Goal: Transaction & Acquisition: Download file/media

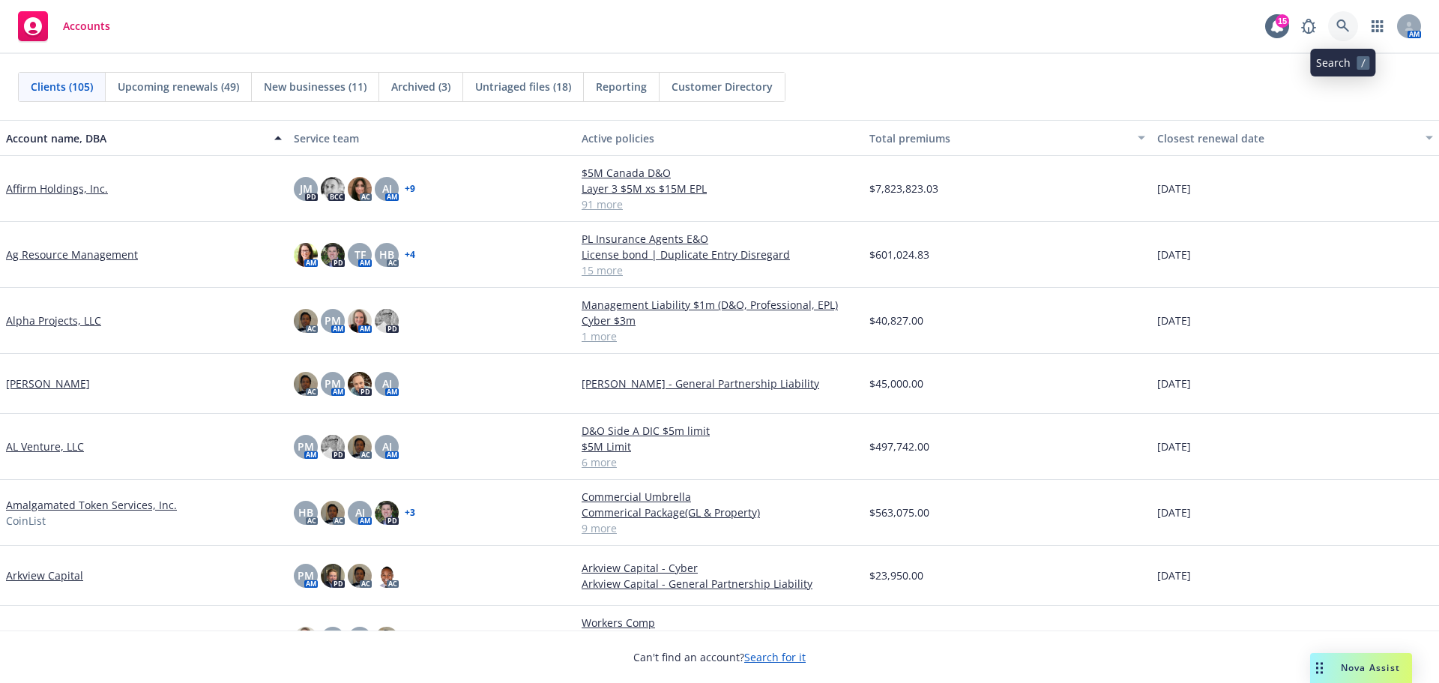
click at [1339, 28] on icon at bounding box center [1342, 25] width 13 height 13
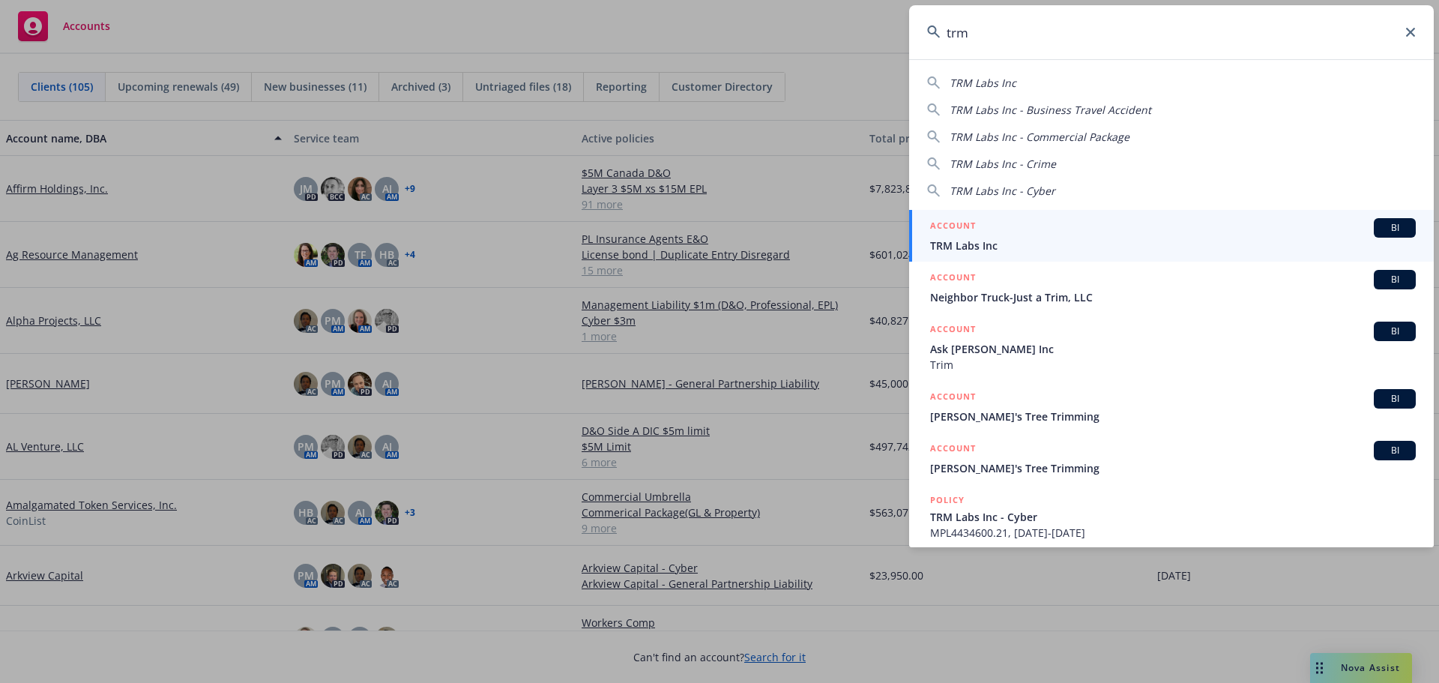
type input "trm"
click at [1009, 236] on div "ACCOUNT BI" at bounding box center [1173, 227] width 486 height 19
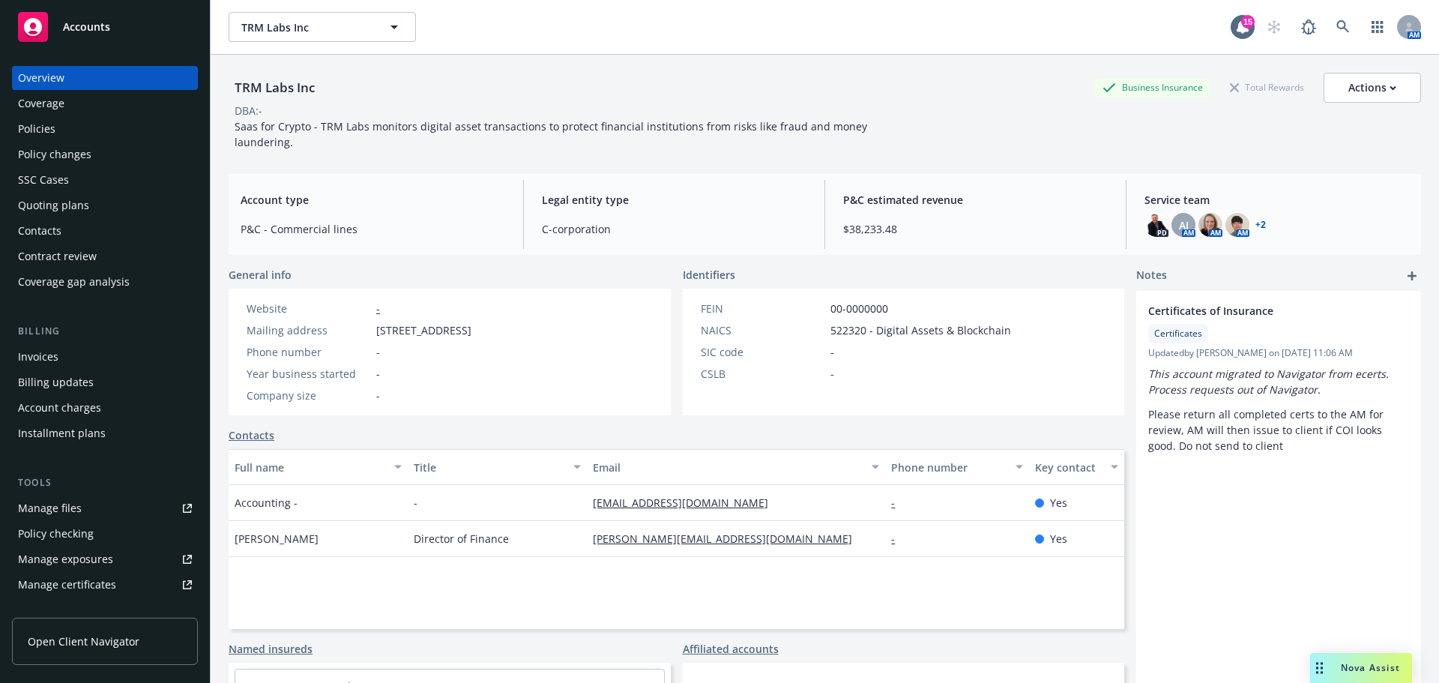
click at [47, 125] on div "Policies" at bounding box center [36, 129] width 37 height 24
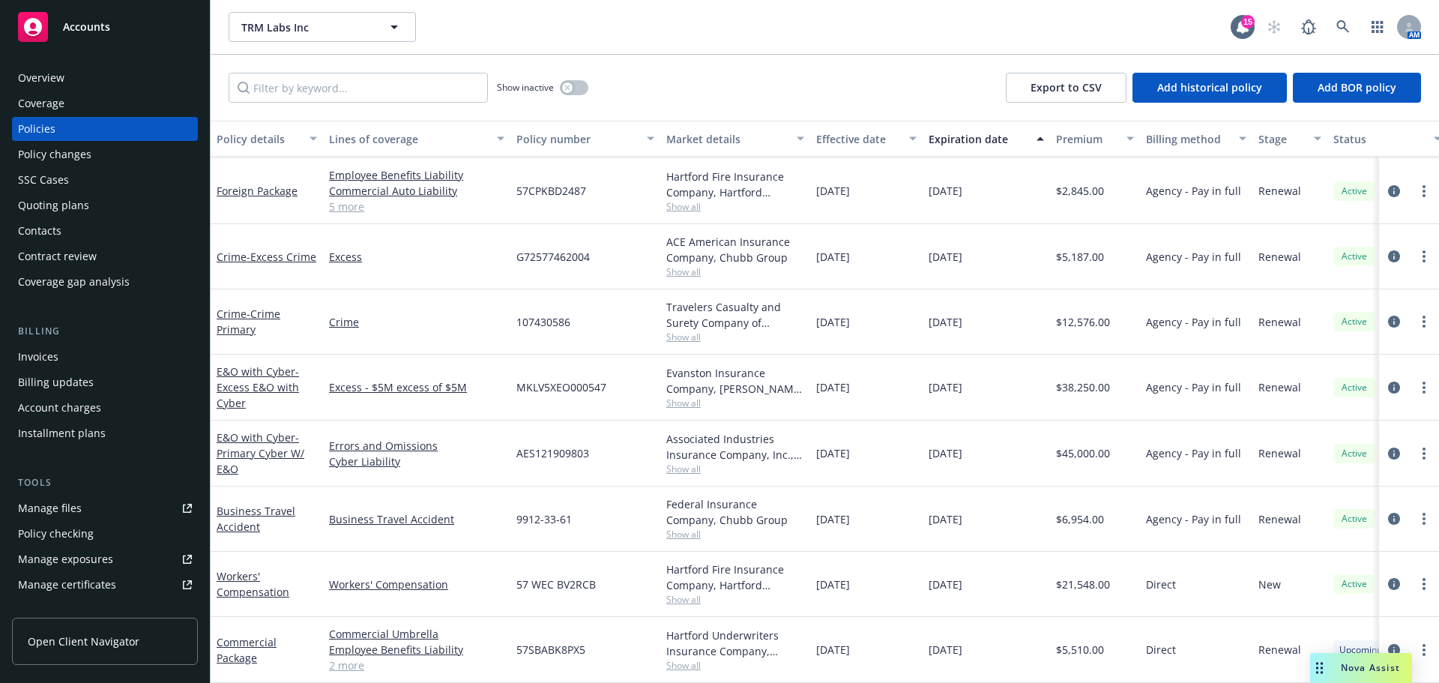
scroll to position [316, 0]
click at [252, 515] on link "Business Travel Accident" at bounding box center [256, 519] width 79 height 30
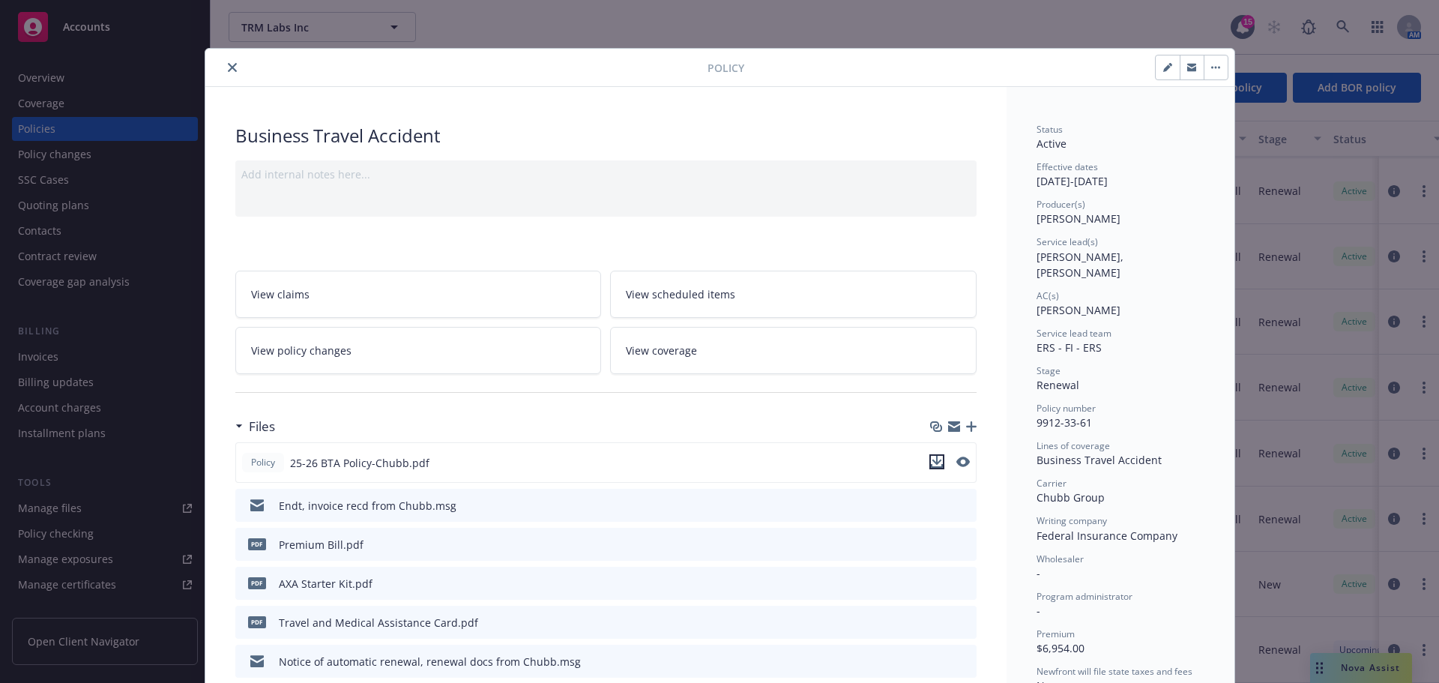
click at [933, 462] on icon "download file" at bounding box center [937, 462] width 12 height 12
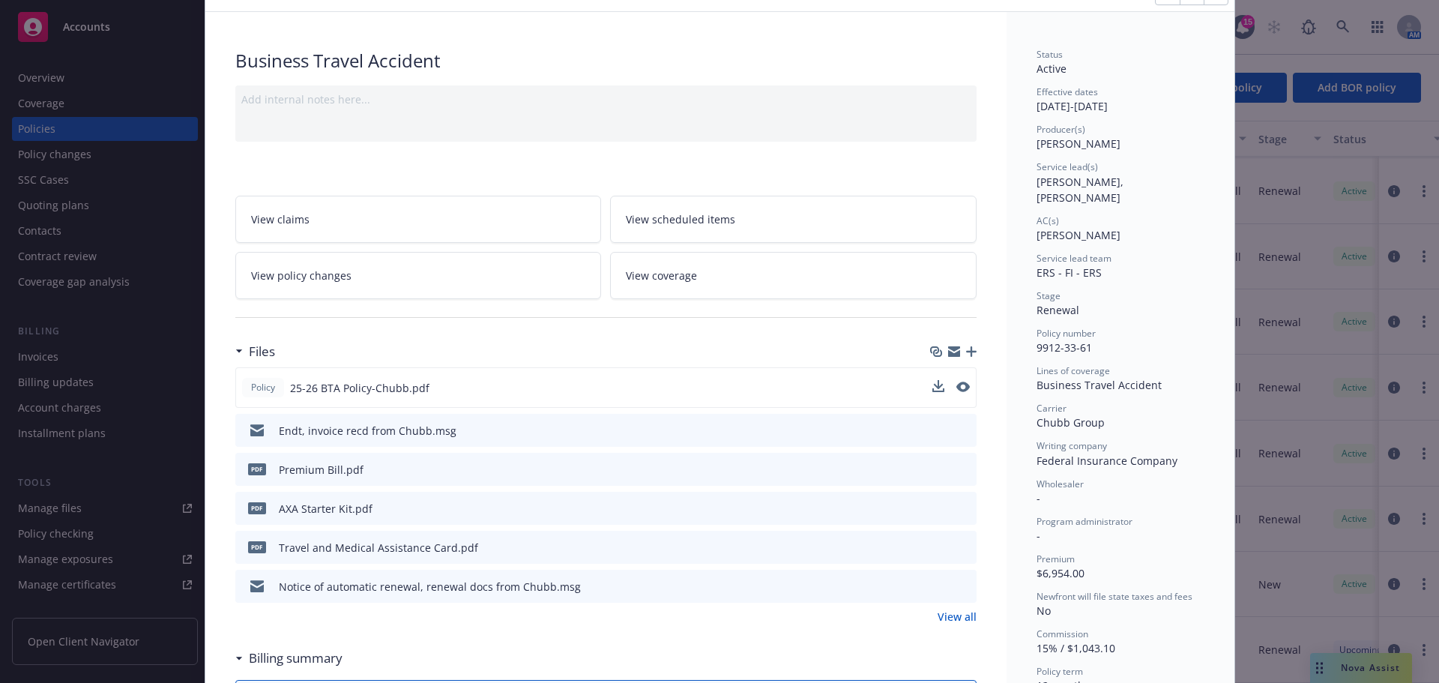
click at [934, 549] on icon "download file" at bounding box center [938, 546] width 12 height 12
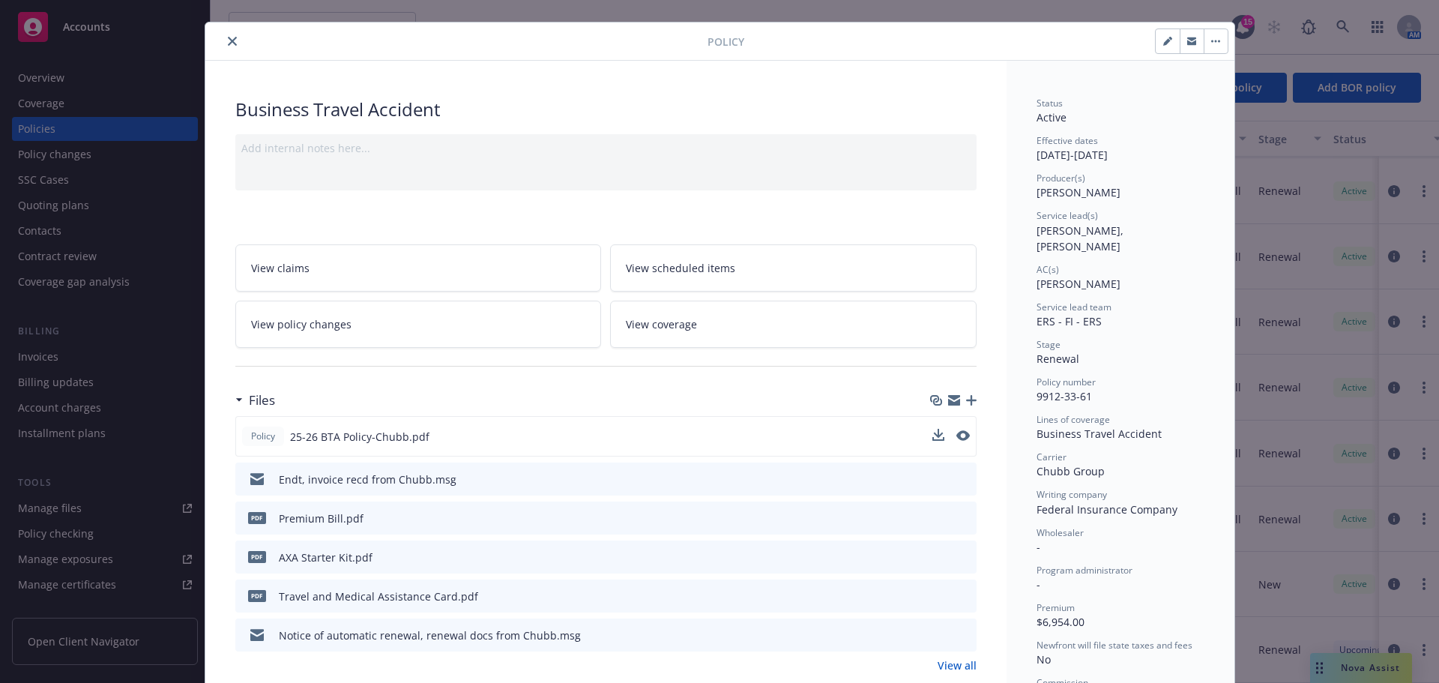
scroll to position [0, 0]
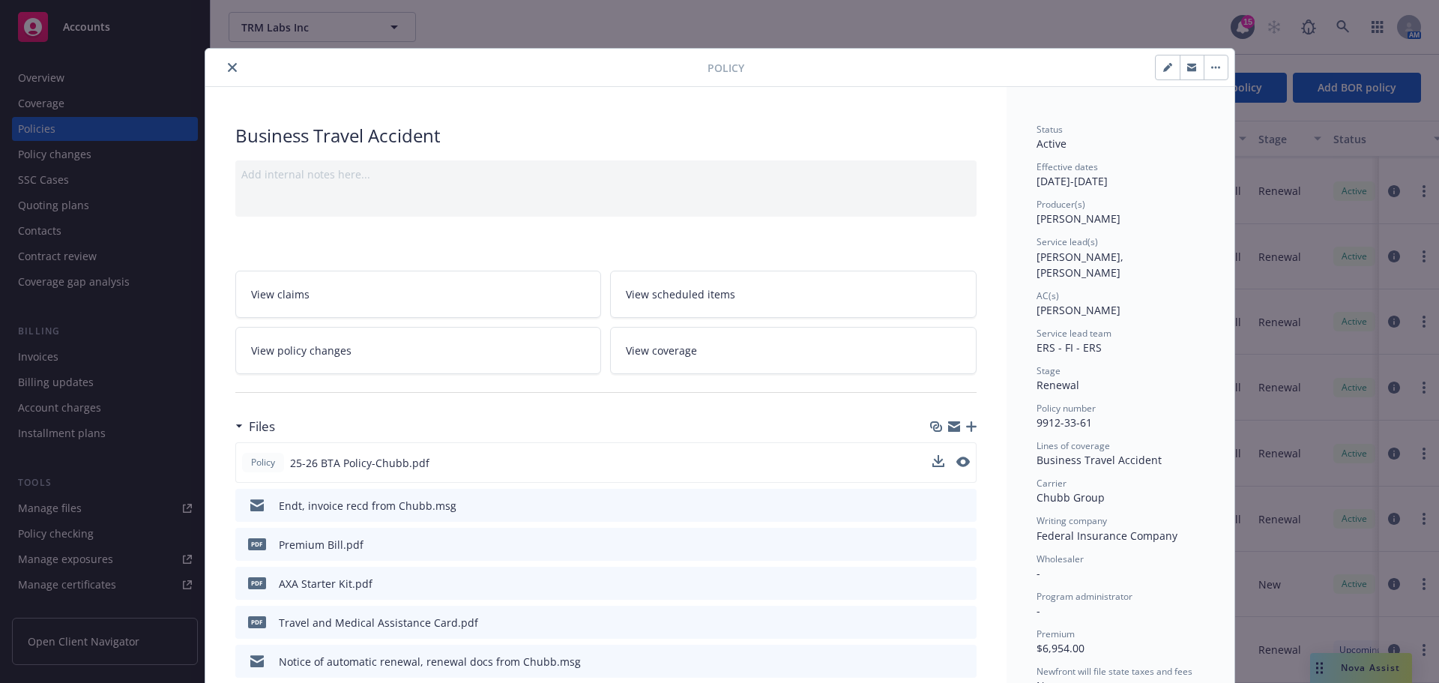
click at [228, 69] on icon "close" at bounding box center [232, 67] width 9 height 9
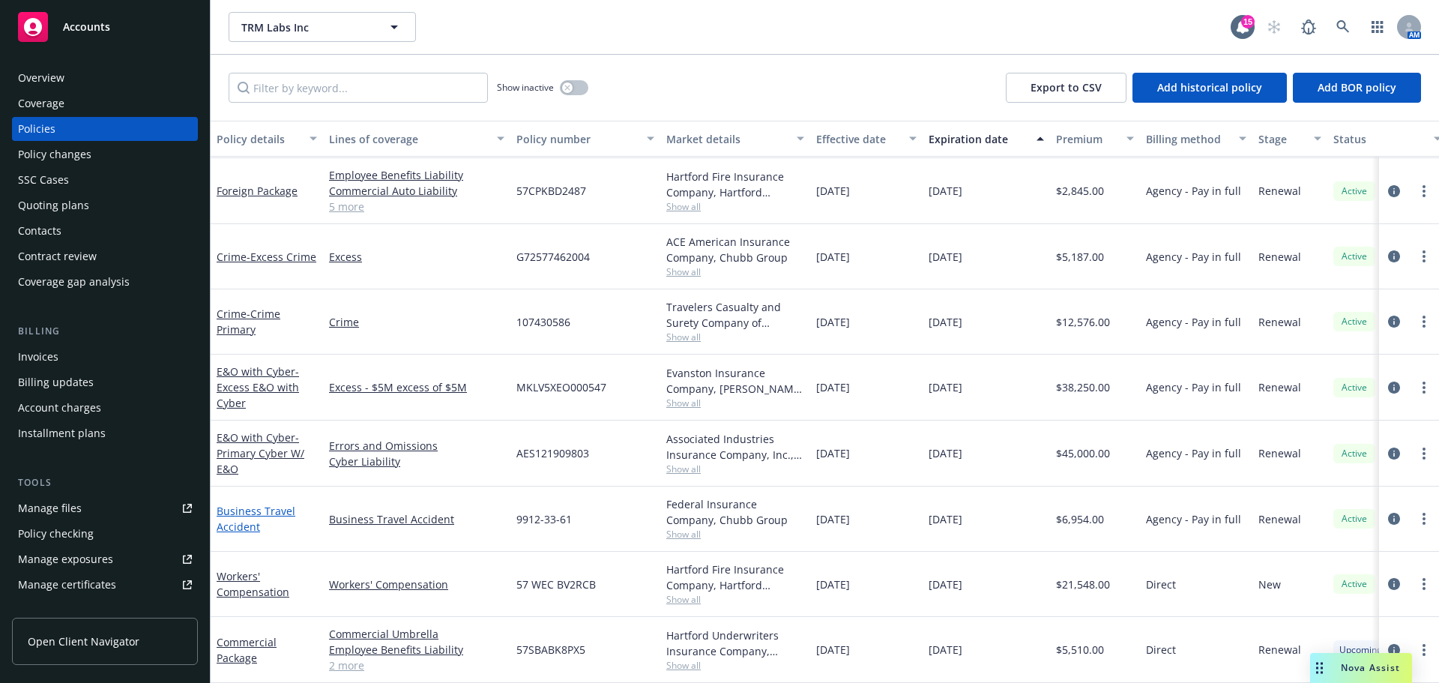
click at [246, 518] on link "Business Travel Accident" at bounding box center [256, 519] width 79 height 30
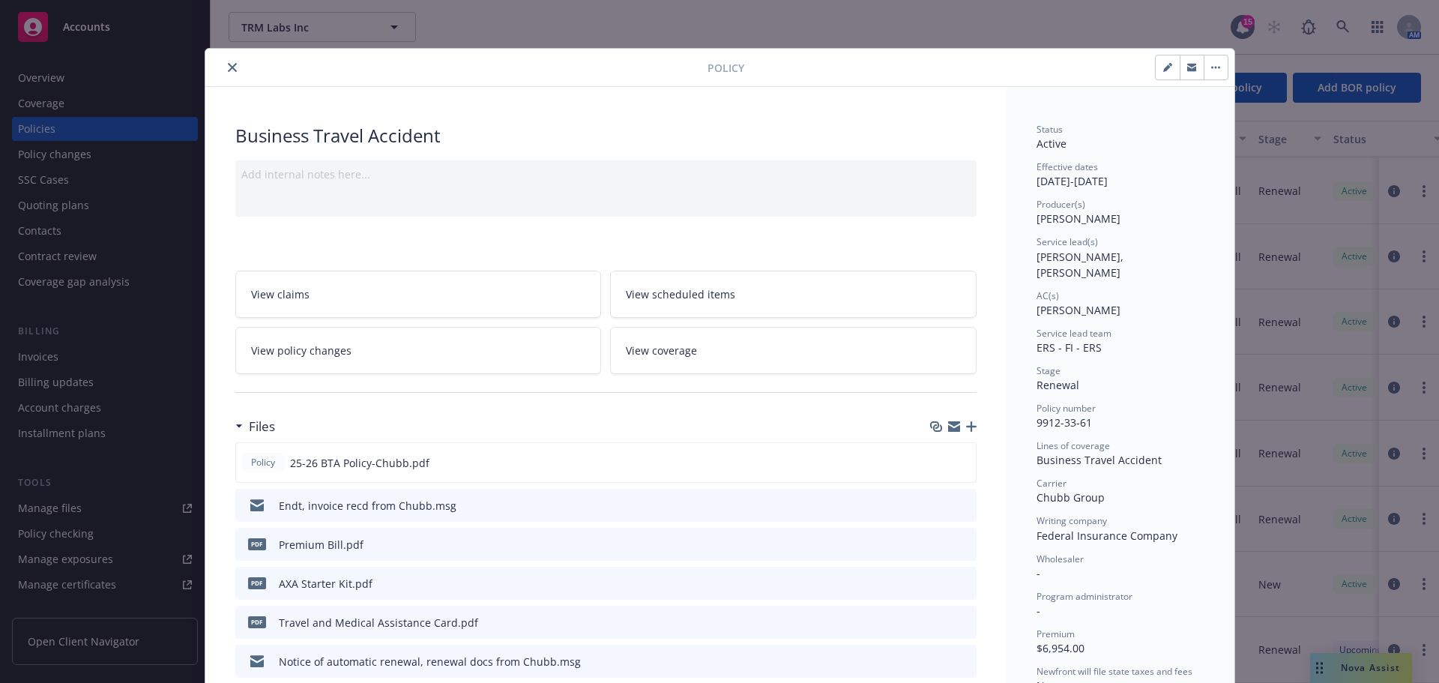
scroll to position [45, 0]
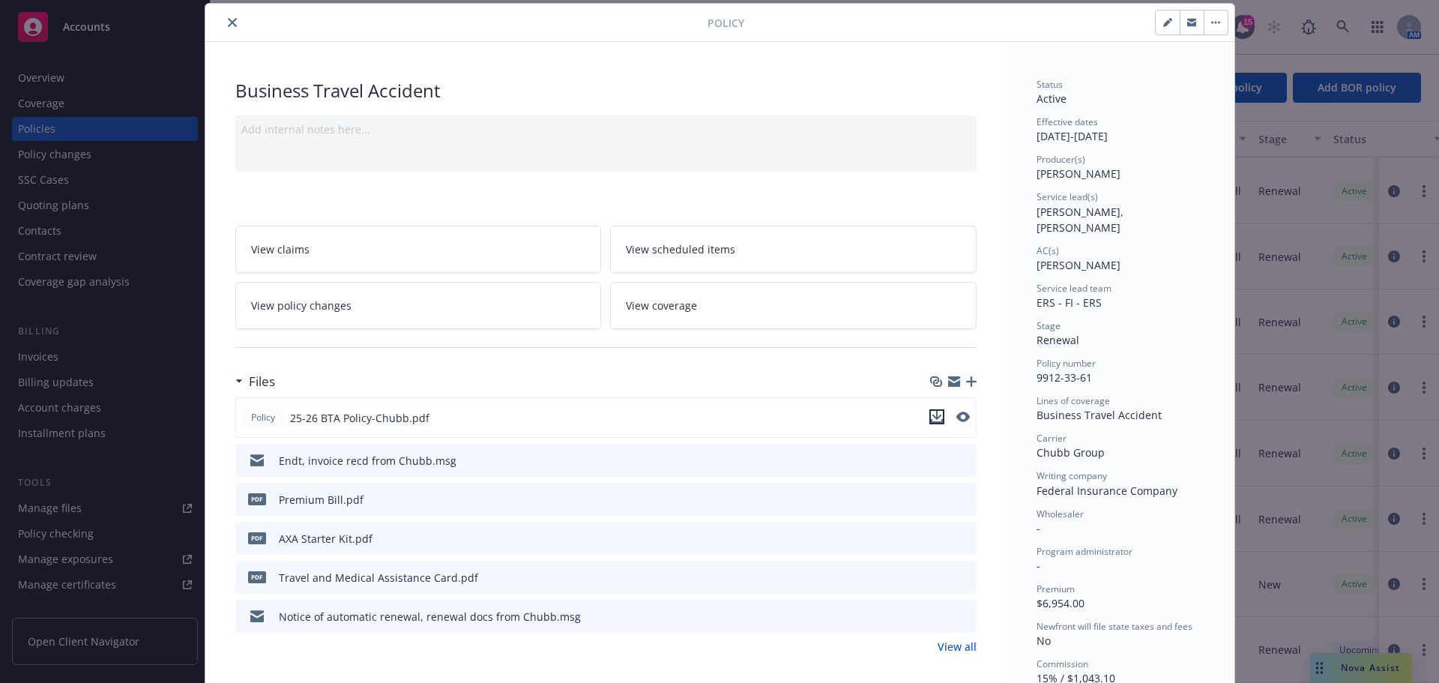
click at [931, 421] on icon "download file" at bounding box center [937, 421] width 12 height 4
click at [229, 22] on icon "close" at bounding box center [232, 22] width 9 height 9
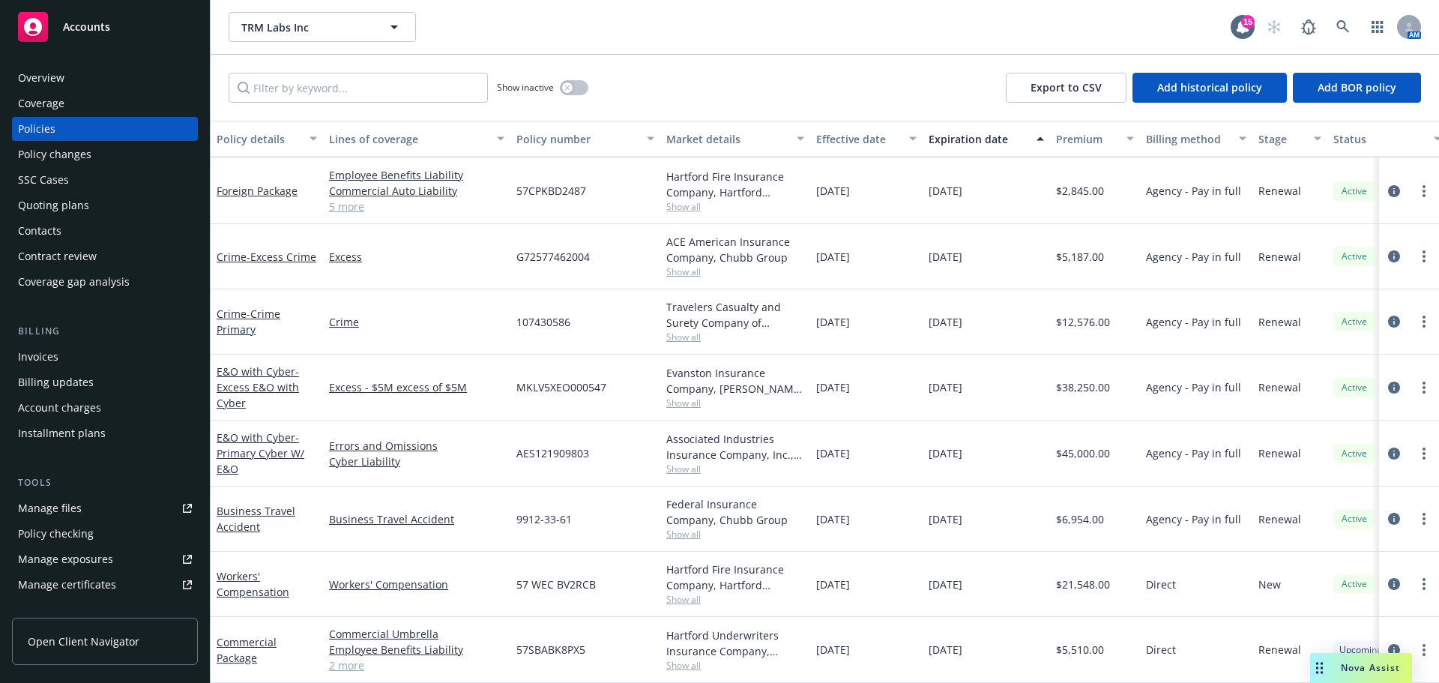
click at [101, 27] on span "Accounts" at bounding box center [86, 27] width 47 height 12
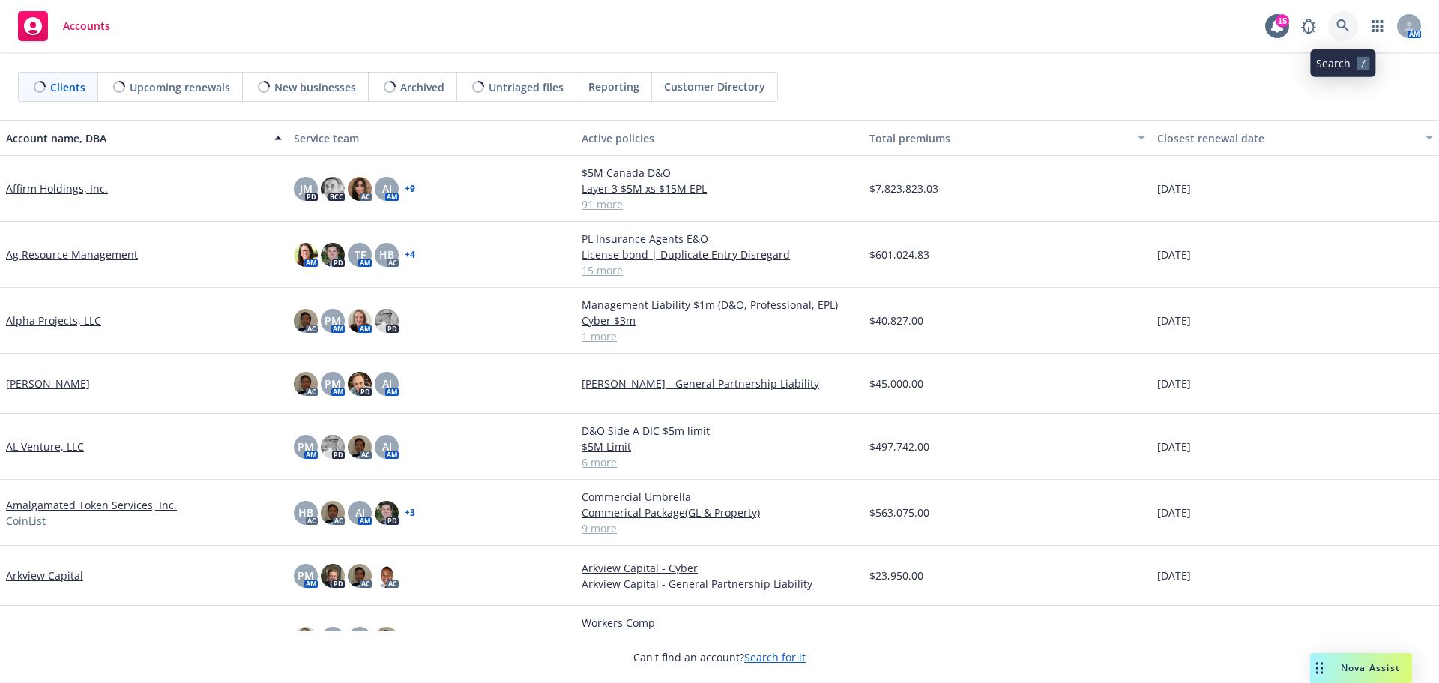
click at [1341, 27] on icon at bounding box center [1342, 25] width 13 height 13
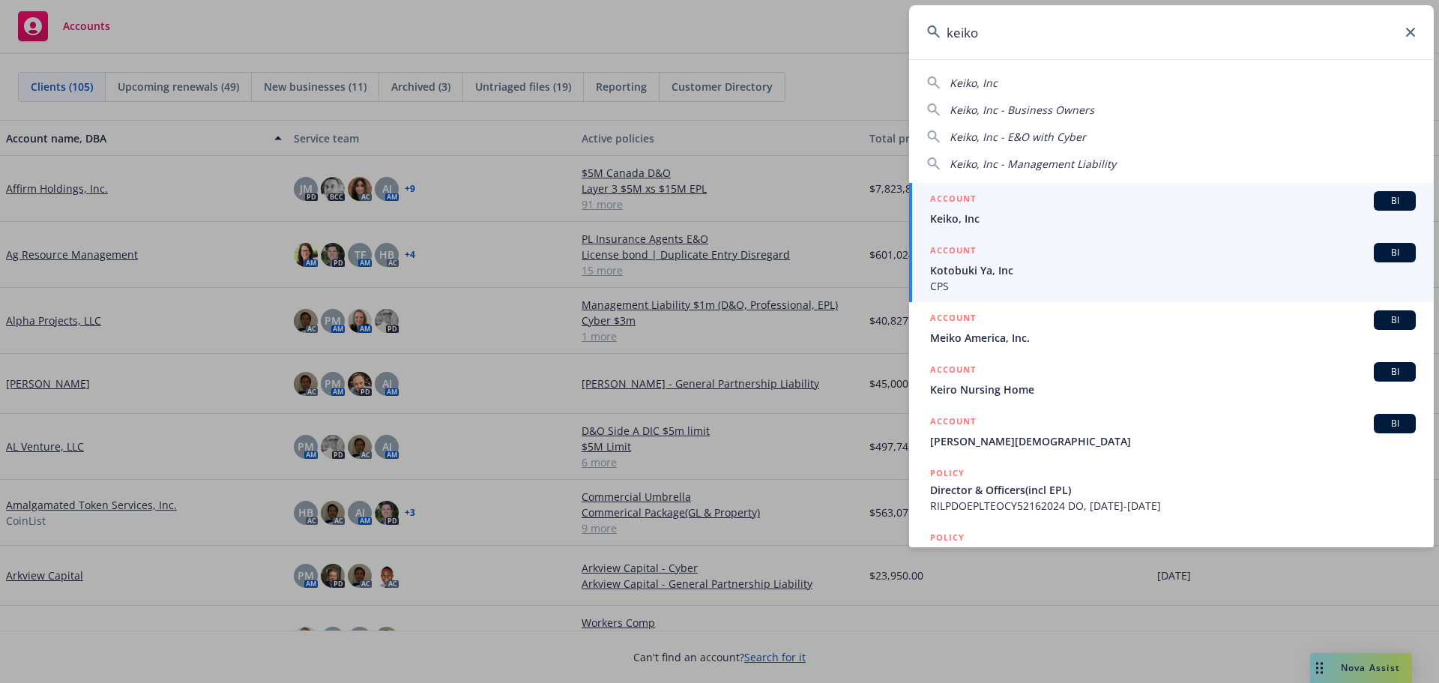
type input "keiko"
click at [1032, 217] on span "Keiko, Inc" at bounding box center [1173, 219] width 486 height 16
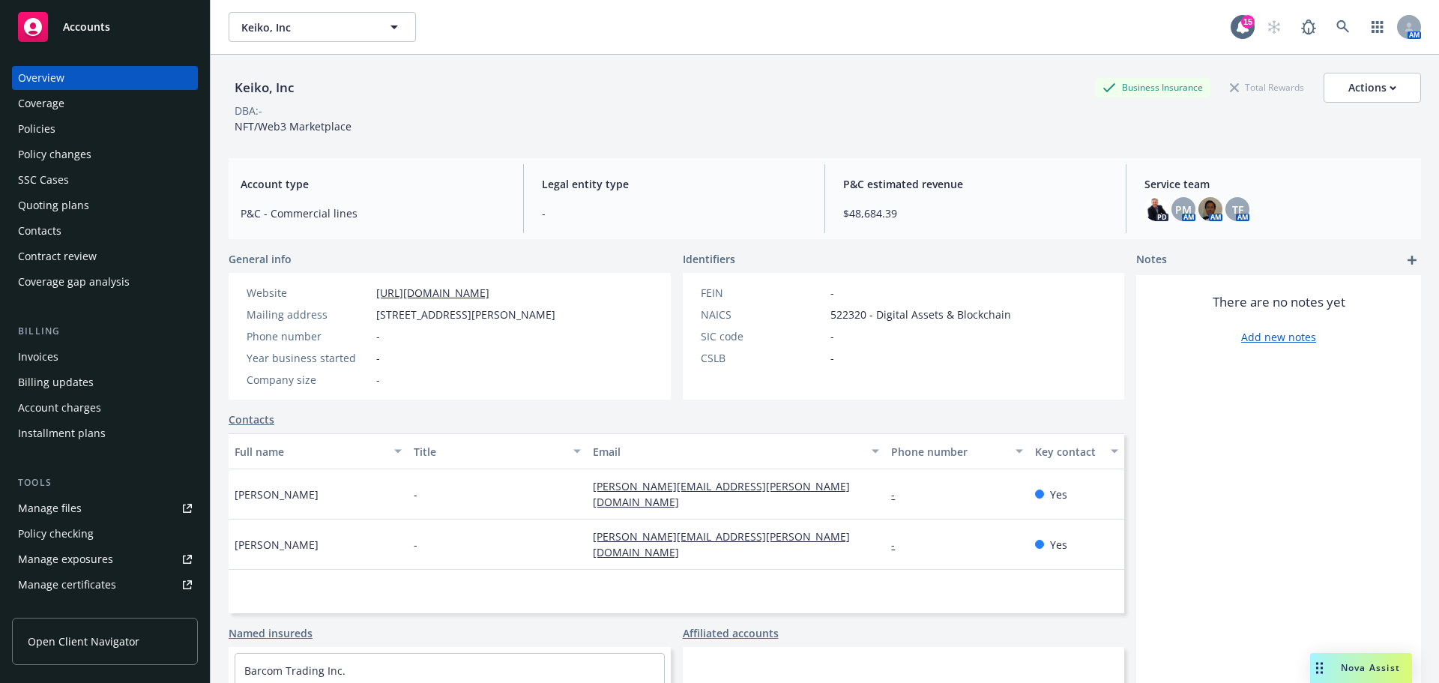
click at [46, 127] on div "Policies" at bounding box center [36, 129] width 37 height 24
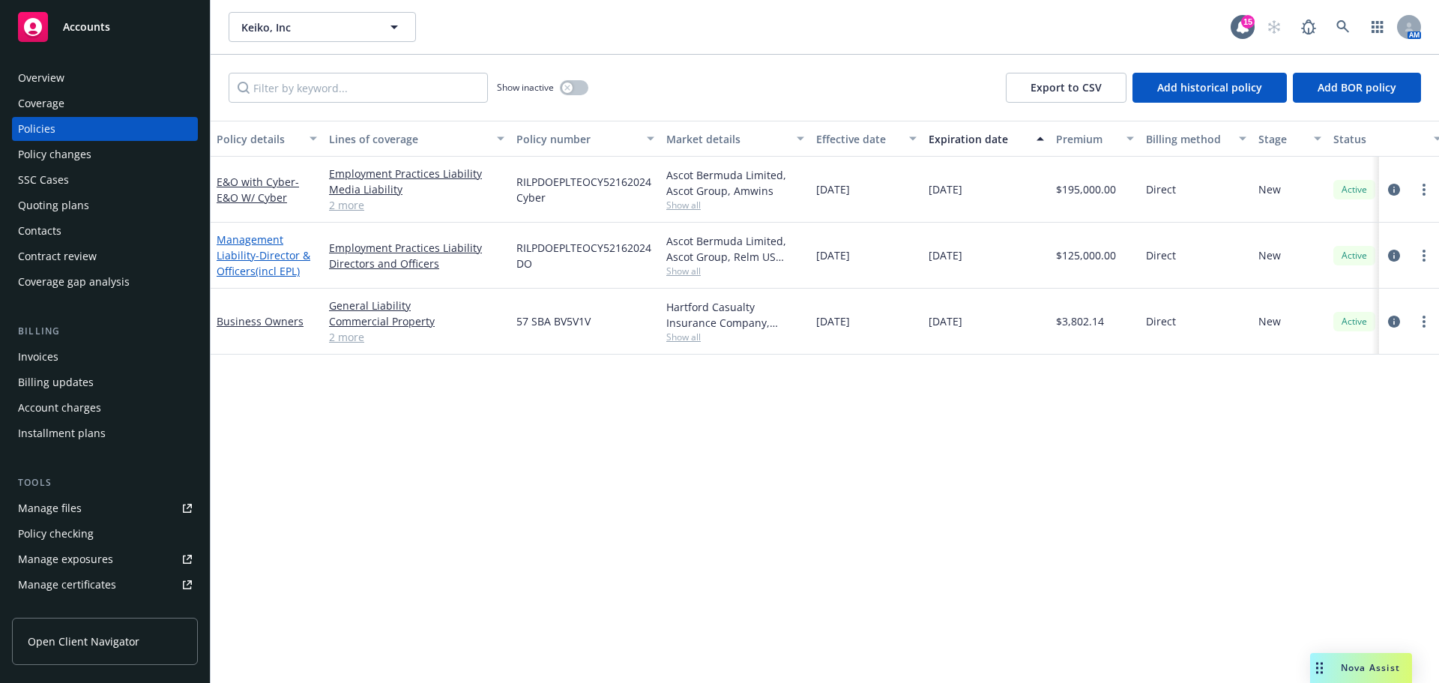
click at [275, 255] on span "- Director & Officers(incl EPL)" at bounding box center [264, 263] width 94 height 30
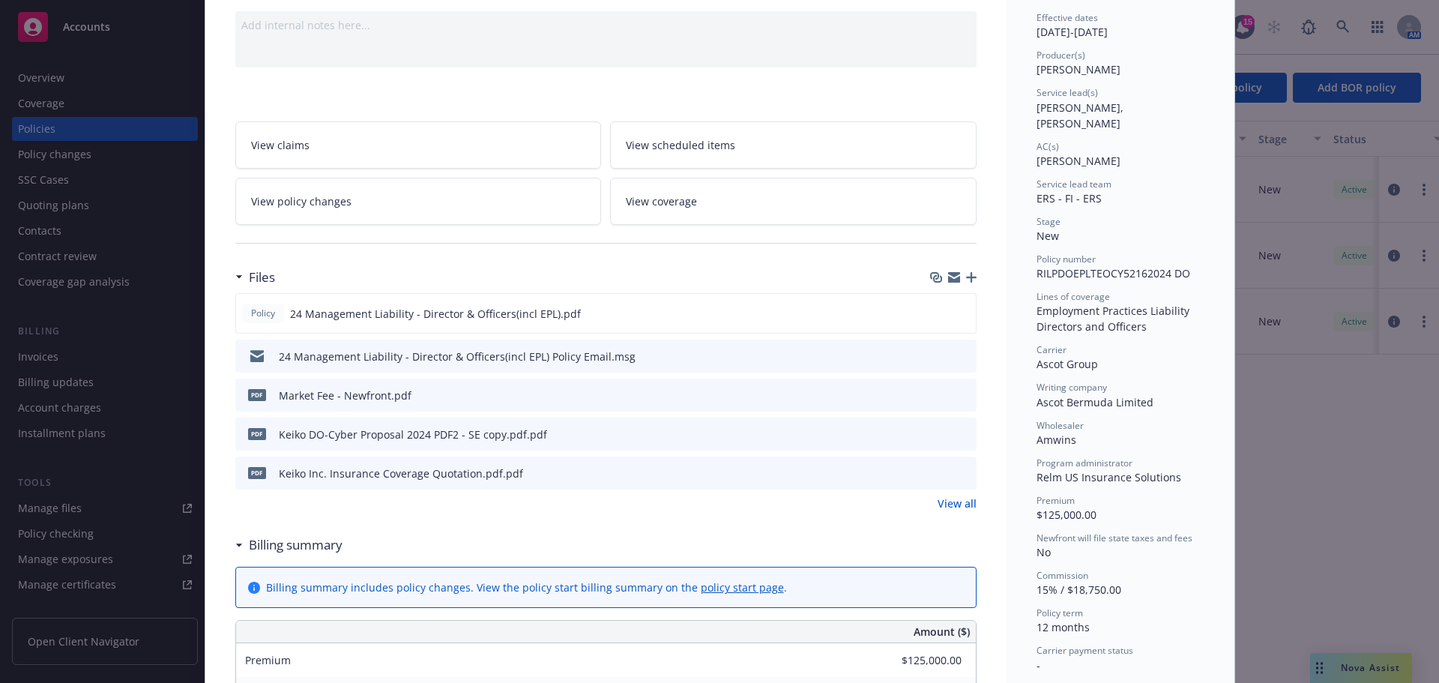
scroll to position [150, 0]
click at [932, 314] on icon "download file" at bounding box center [937, 312] width 12 height 12
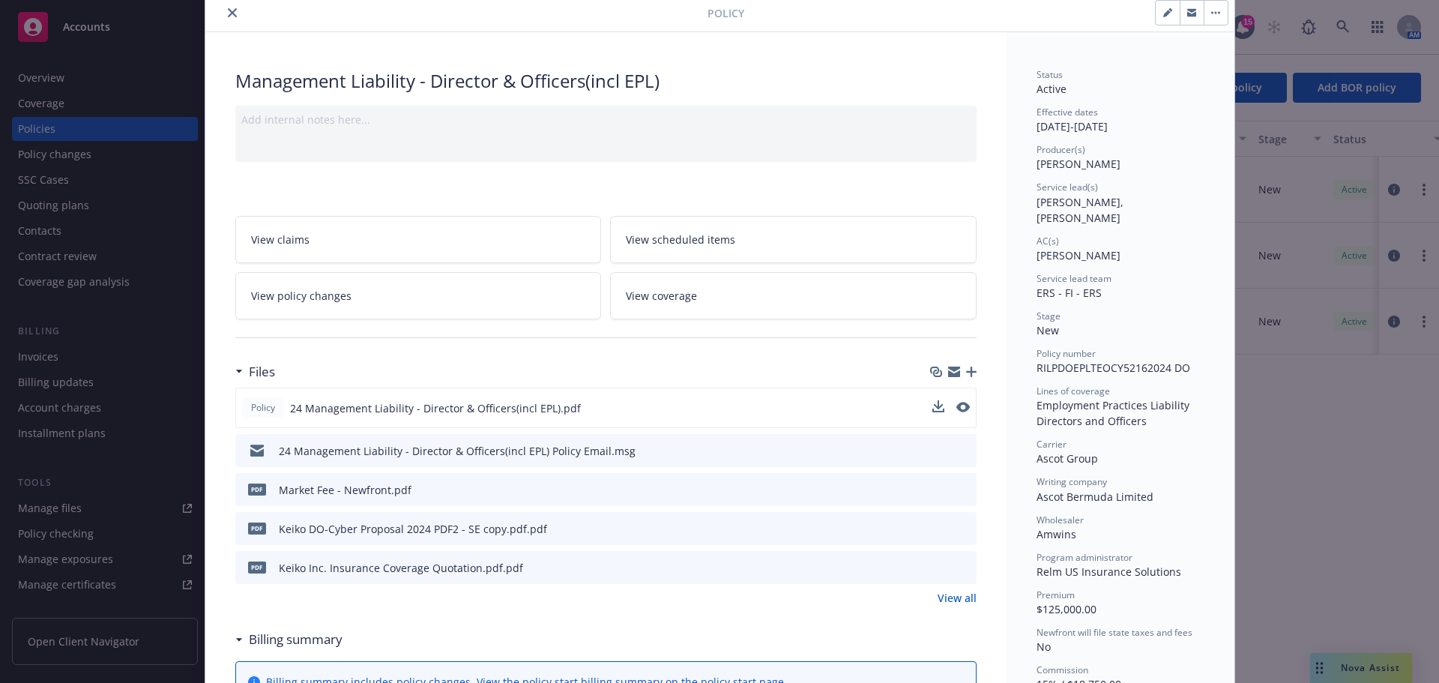
scroll to position [0, 0]
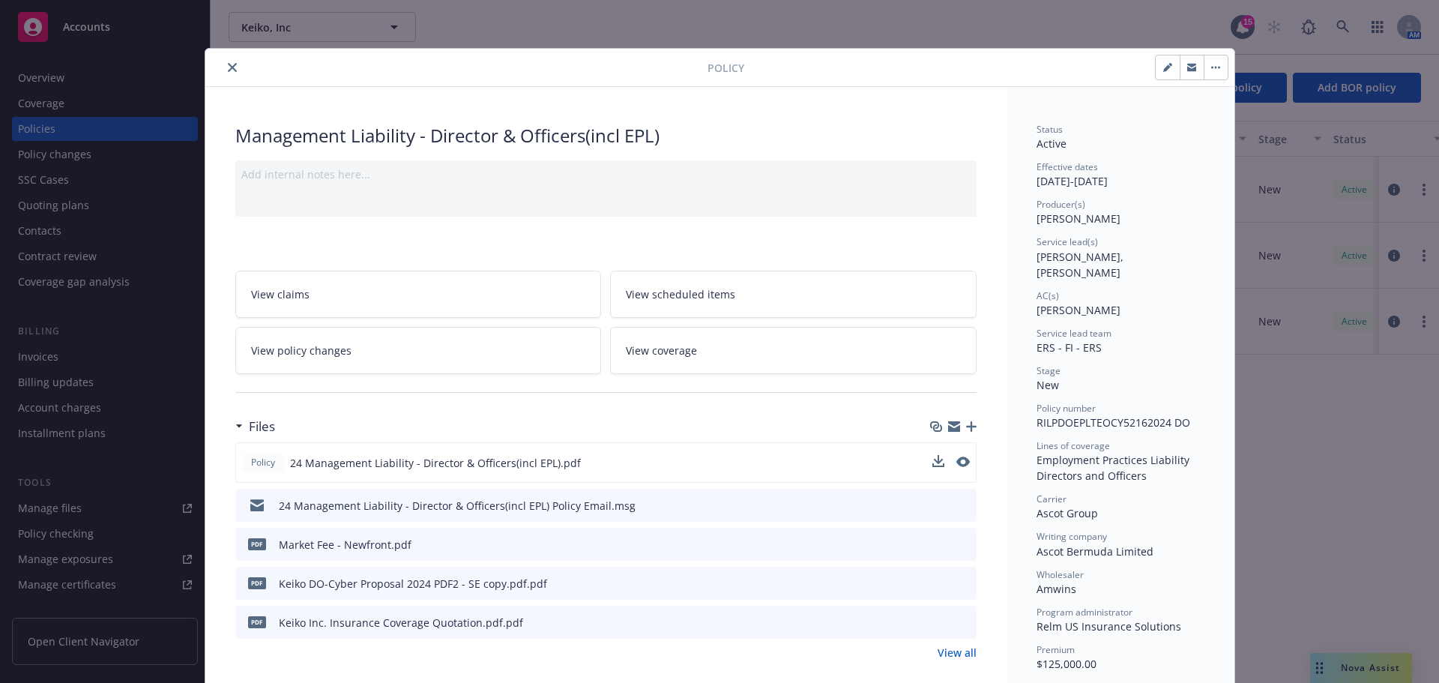
click at [228, 67] on icon "close" at bounding box center [232, 67] width 9 height 9
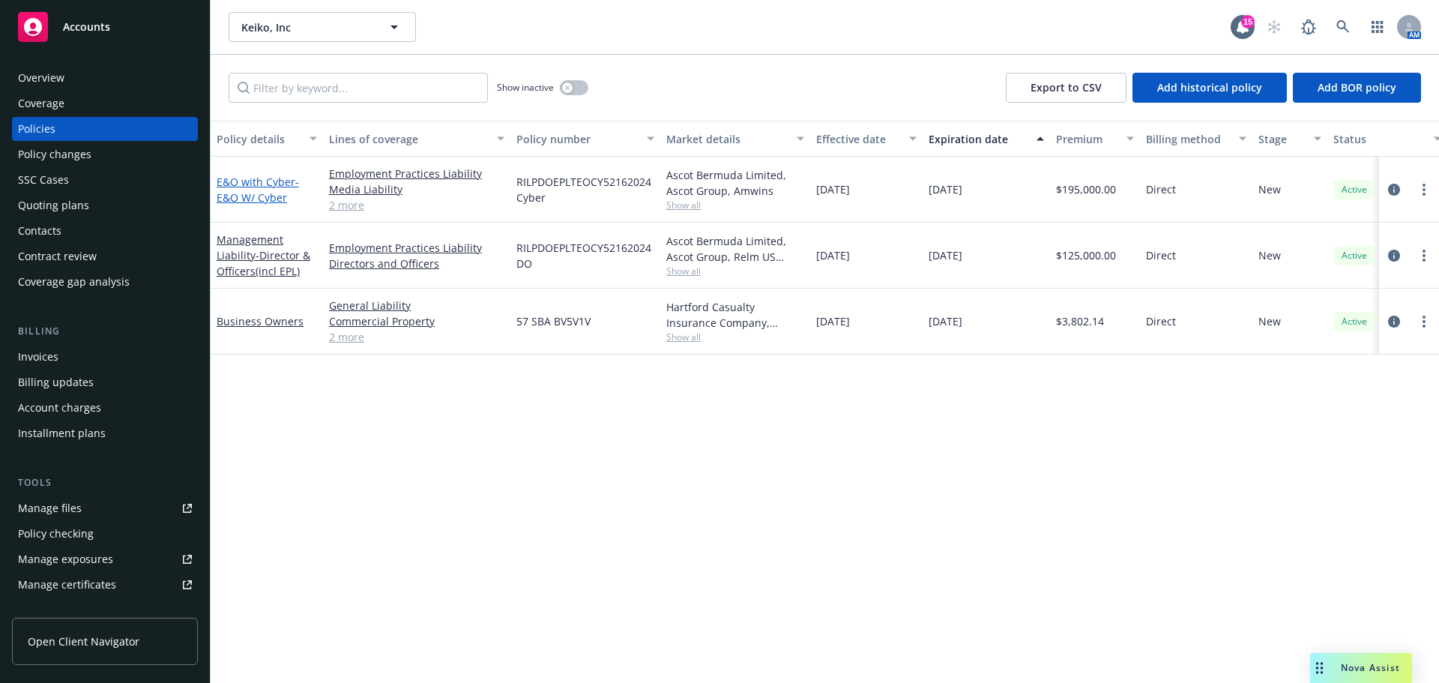
click at [268, 196] on span "- E&O W/ Cyber" at bounding box center [258, 190] width 82 height 30
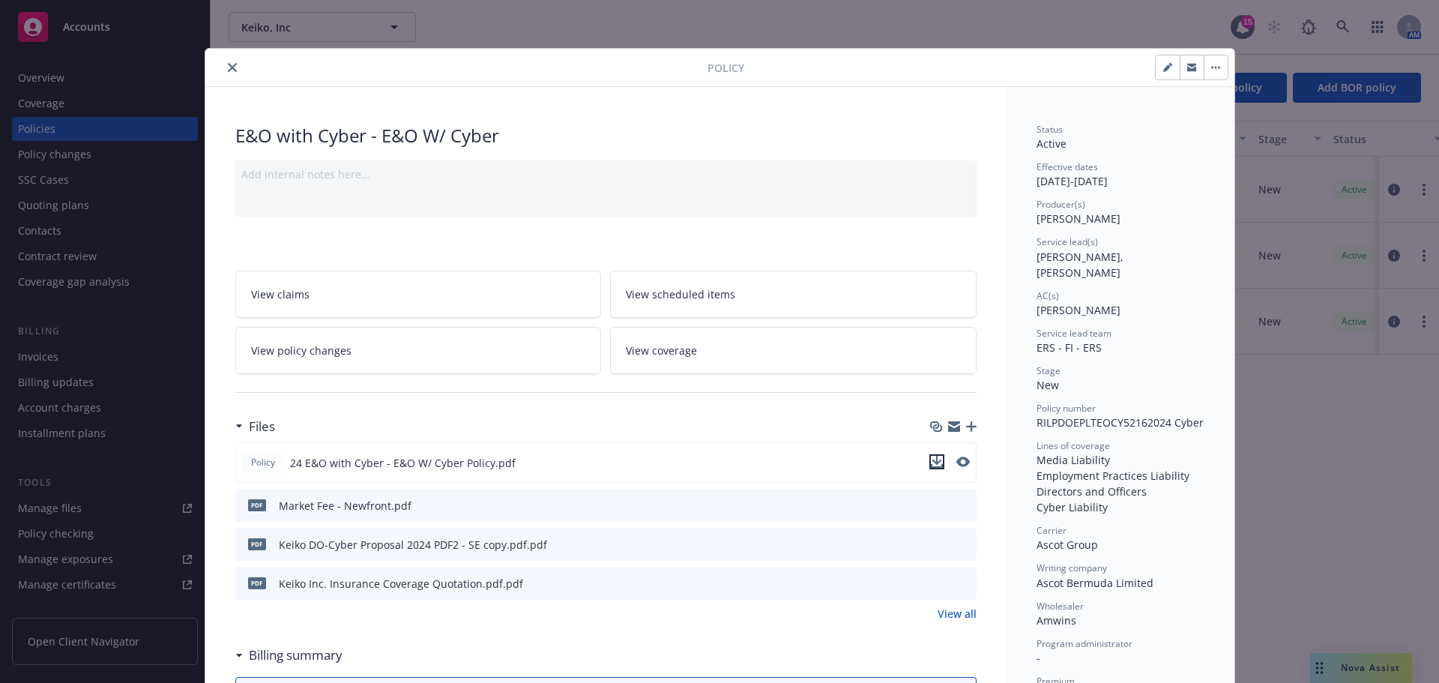
click at [931, 463] on icon "download file" at bounding box center [937, 462] width 12 height 12
click at [228, 67] on icon "close" at bounding box center [232, 67] width 9 height 9
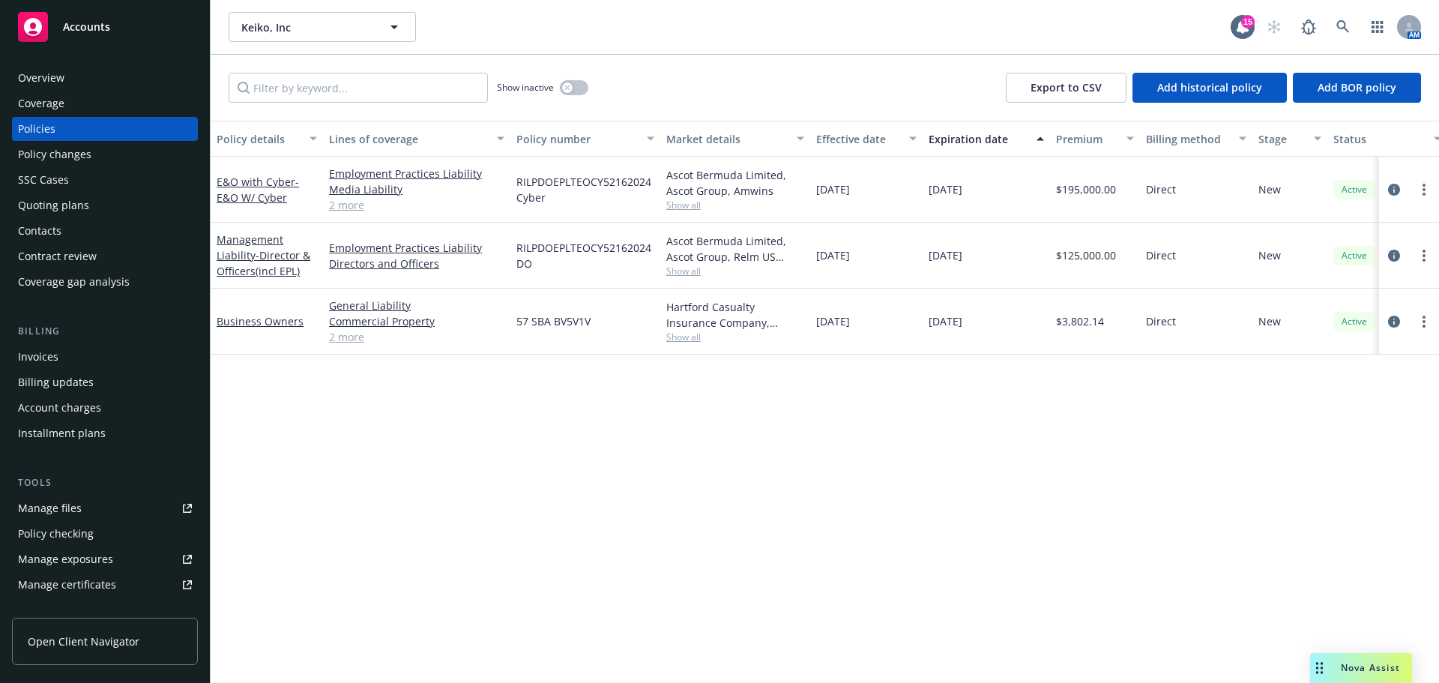
click at [355, 206] on link "2 more" at bounding box center [416, 205] width 175 height 16
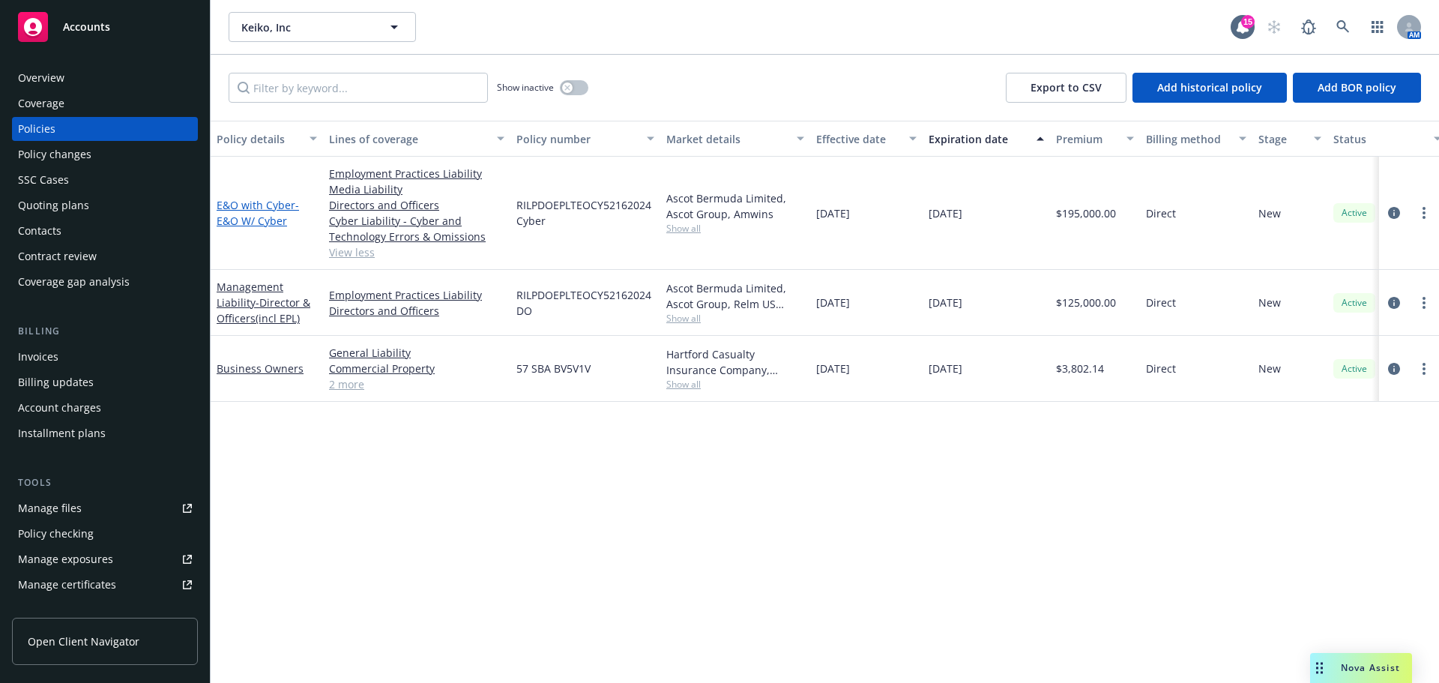
click at [265, 220] on span "- E&O W/ Cyber" at bounding box center [258, 213] width 82 height 30
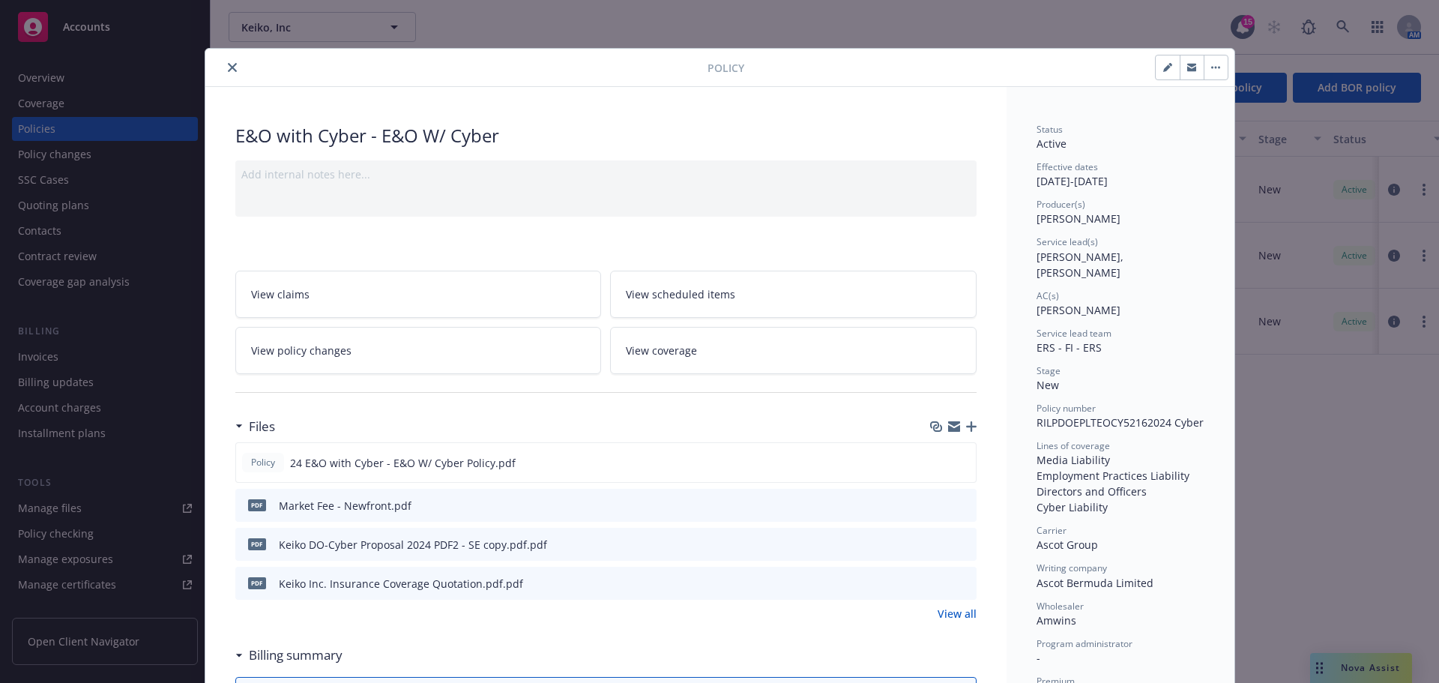
scroll to position [45, 0]
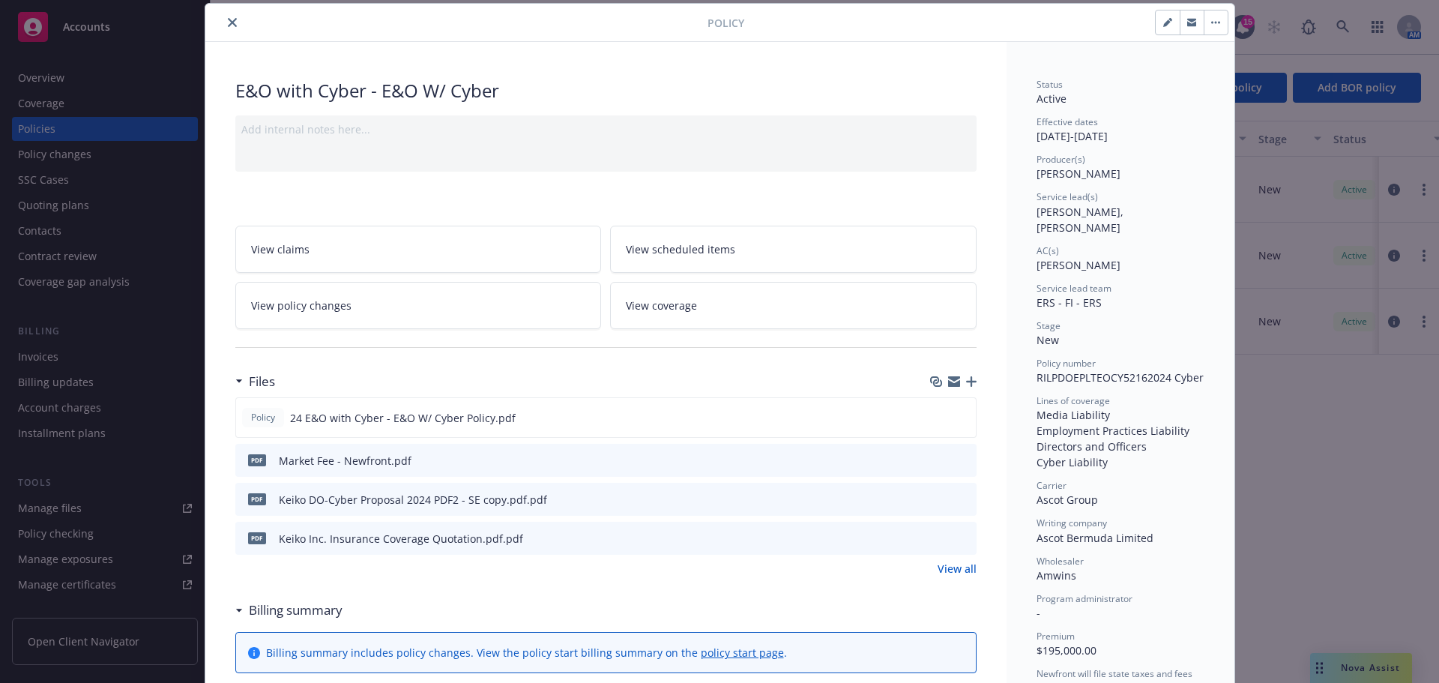
click at [932, 499] on icon "download file" at bounding box center [938, 498] width 12 height 12
click at [931, 420] on icon "download file" at bounding box center [937, 417] width 12 height 12
click at [228, 19] on icon "close" at bounding box center [232, 22] width 9 height 9
